Goal: Transaction & Acquisition: Purchase product/service

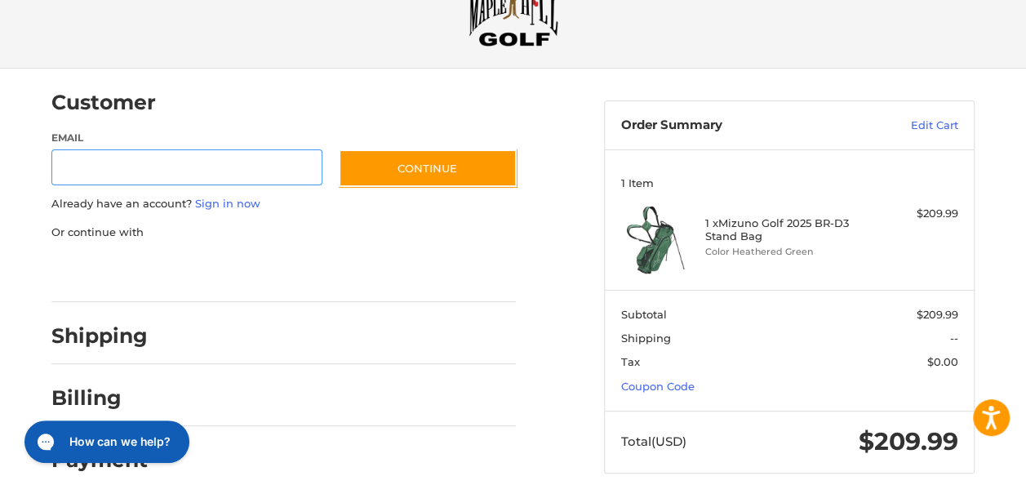
scroll to position [80, 0]
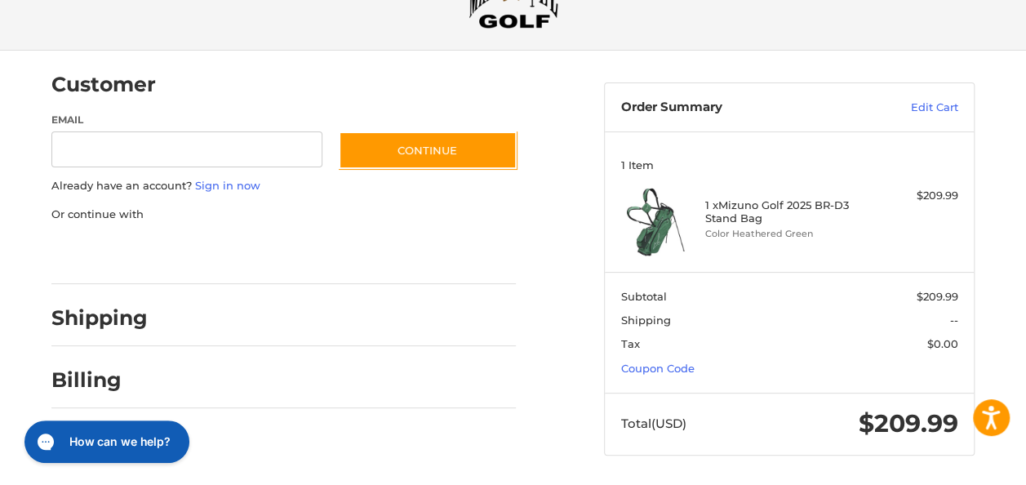
click at [751, 344] on section "Subtotal $209.99 Shipping -- Tax $0.00 Coupon Code" at bounding box center [789, 332] width 369 height 120
click at [695, 362] on link "Coupon Code" at bounding box center [657, 368] width 73 height 13
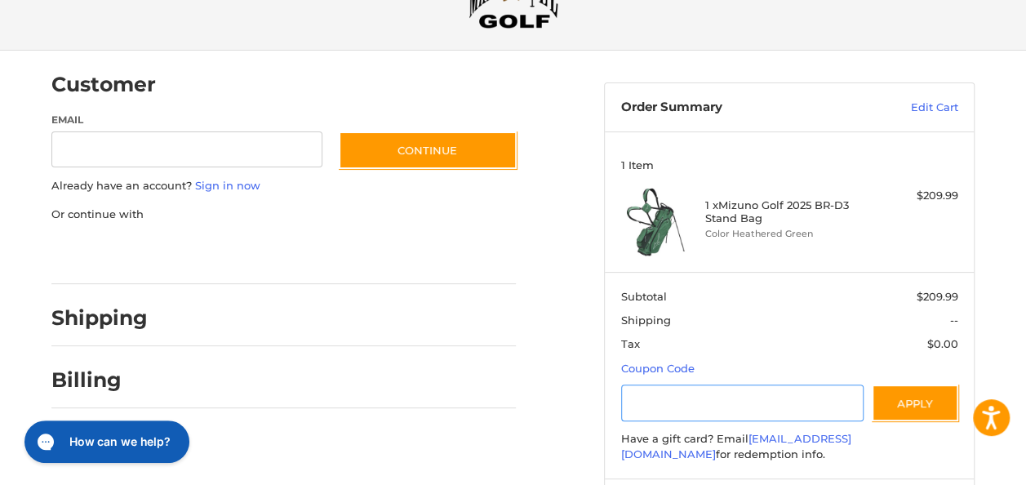
click at [730, 384] on input "Gift Certificate or Coupon Code" at bounding box center [742, 402] width 243 height 37
type input "********"
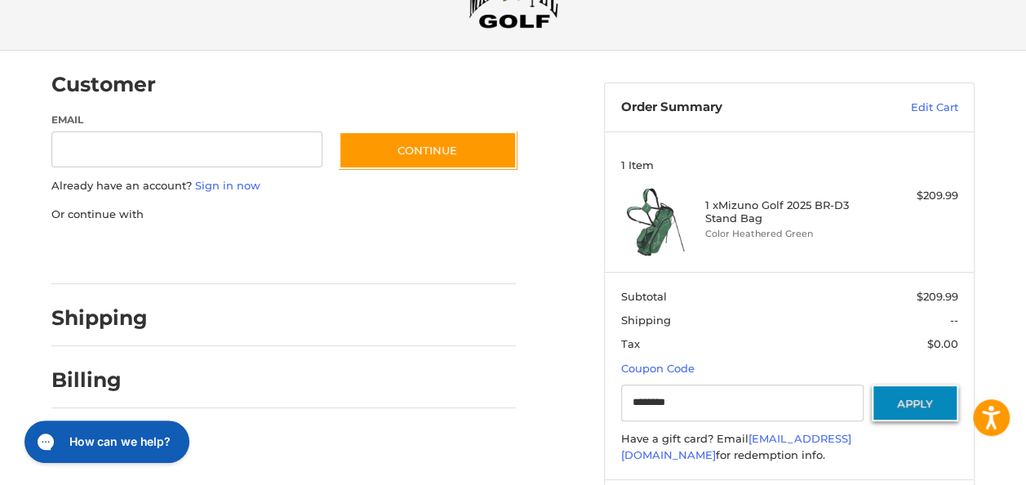
click at [923, 393] on button "Apply" at bounding box center [915, 402] width 87 height 37
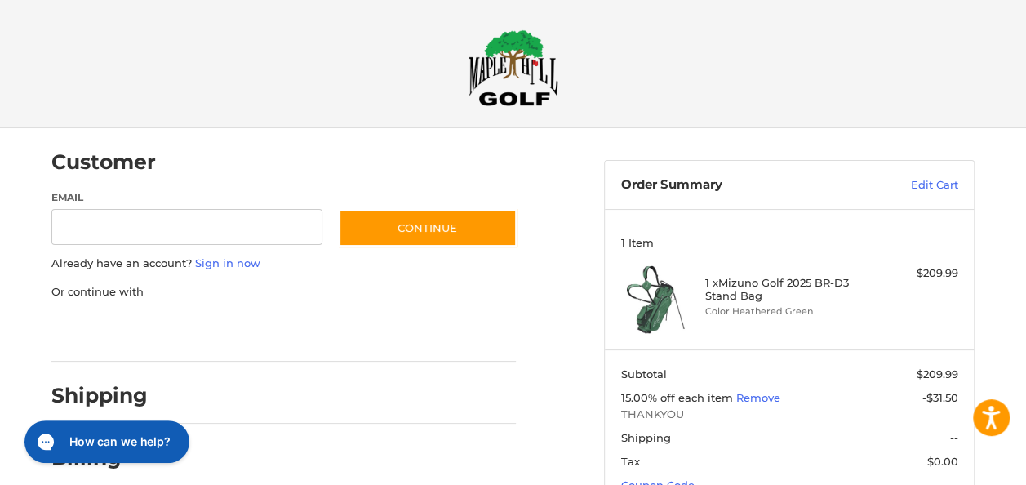
scroll to position [0, 0]
